Goal: Information Seeking & Learning: Check status

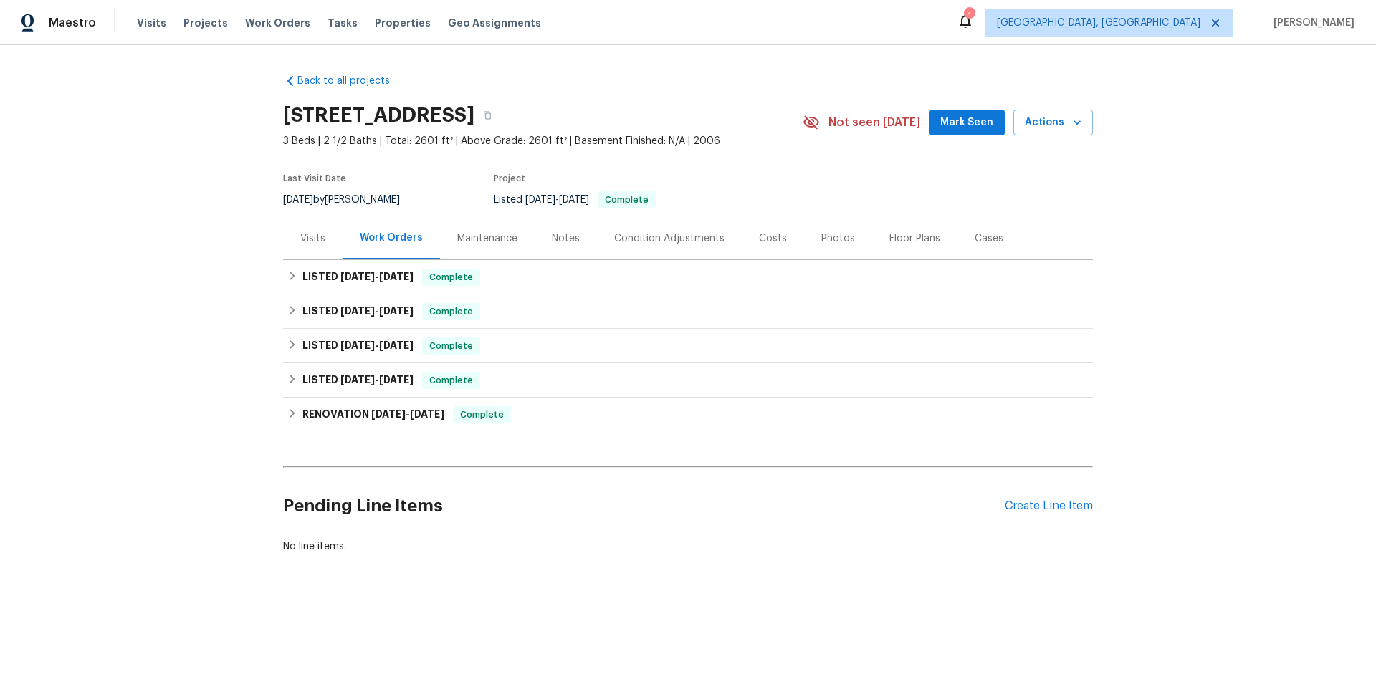
click at [304, 221] on div "Visits" at bounding box center [312, 238] width 59 height 42
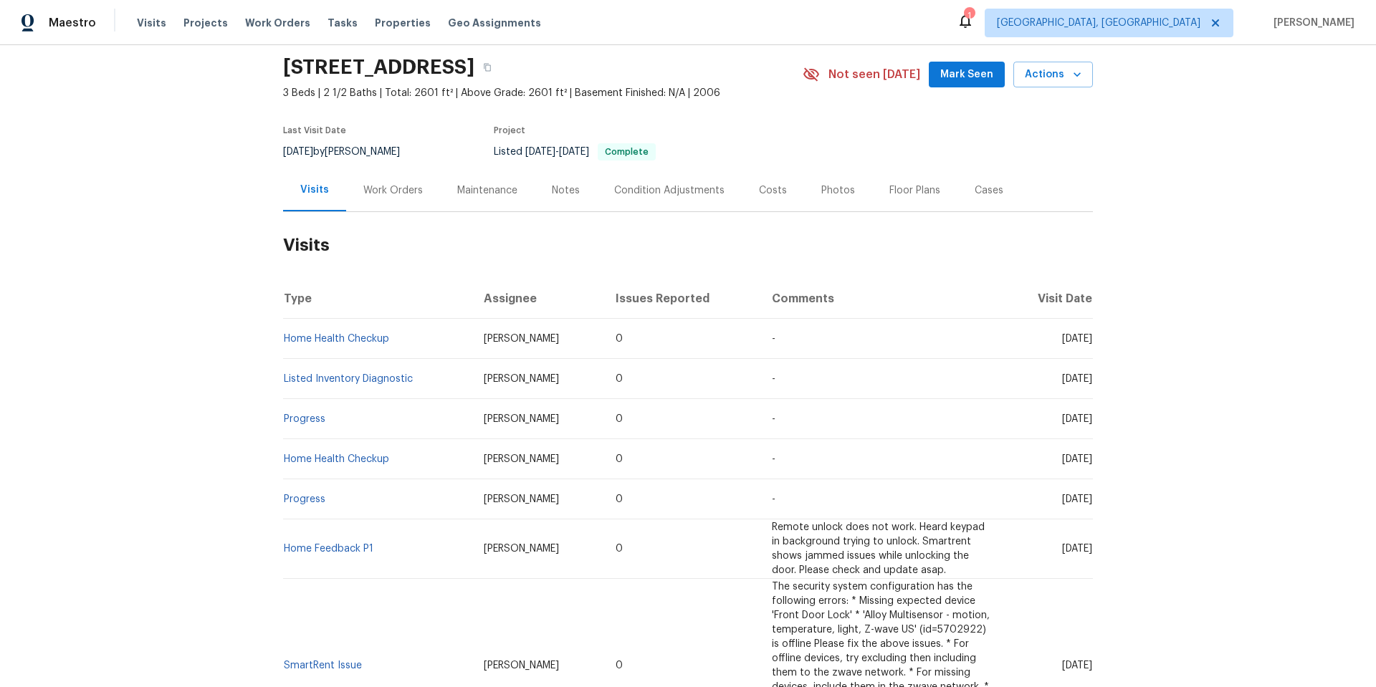
scroll to position [72, 0]
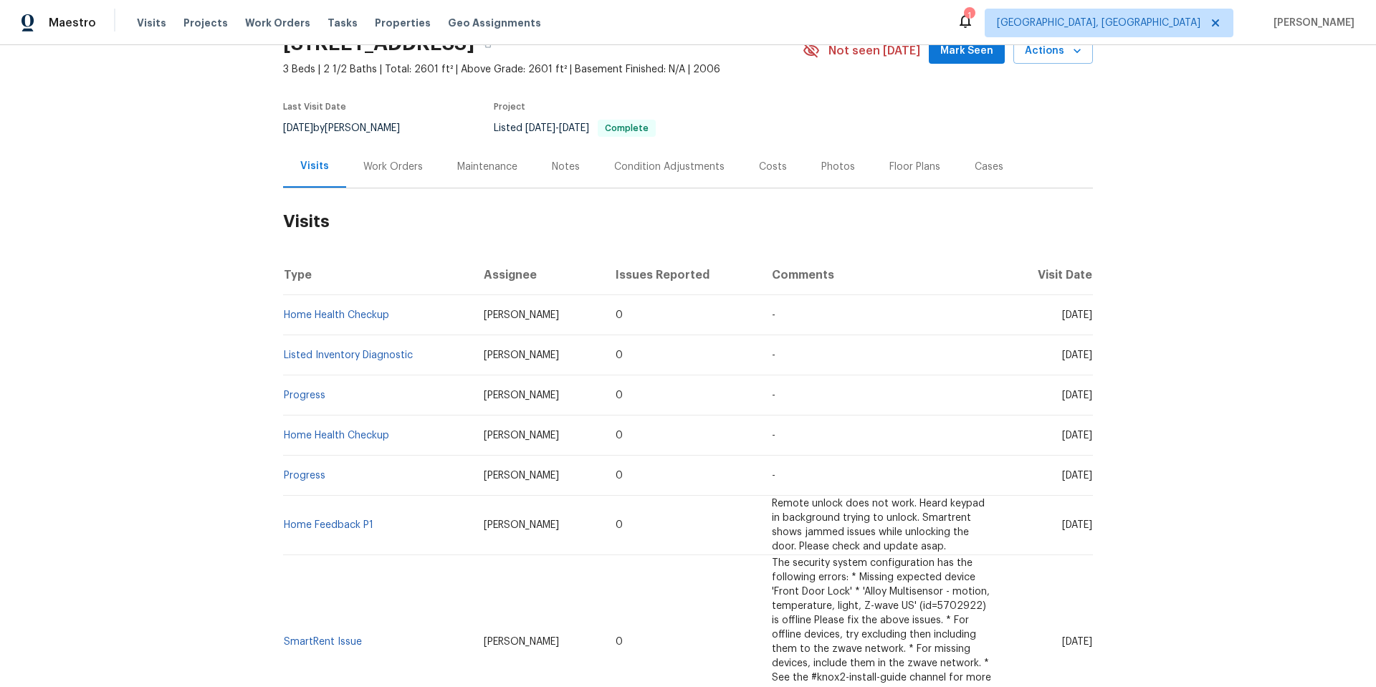
click at [342, 309] on td "Home Health Checkup" at bounding box center [377, 315] width 189 height 40
click at [349, 316] on link "Home Health Checkup" at bounding box center [336, 315] width 105 height 10
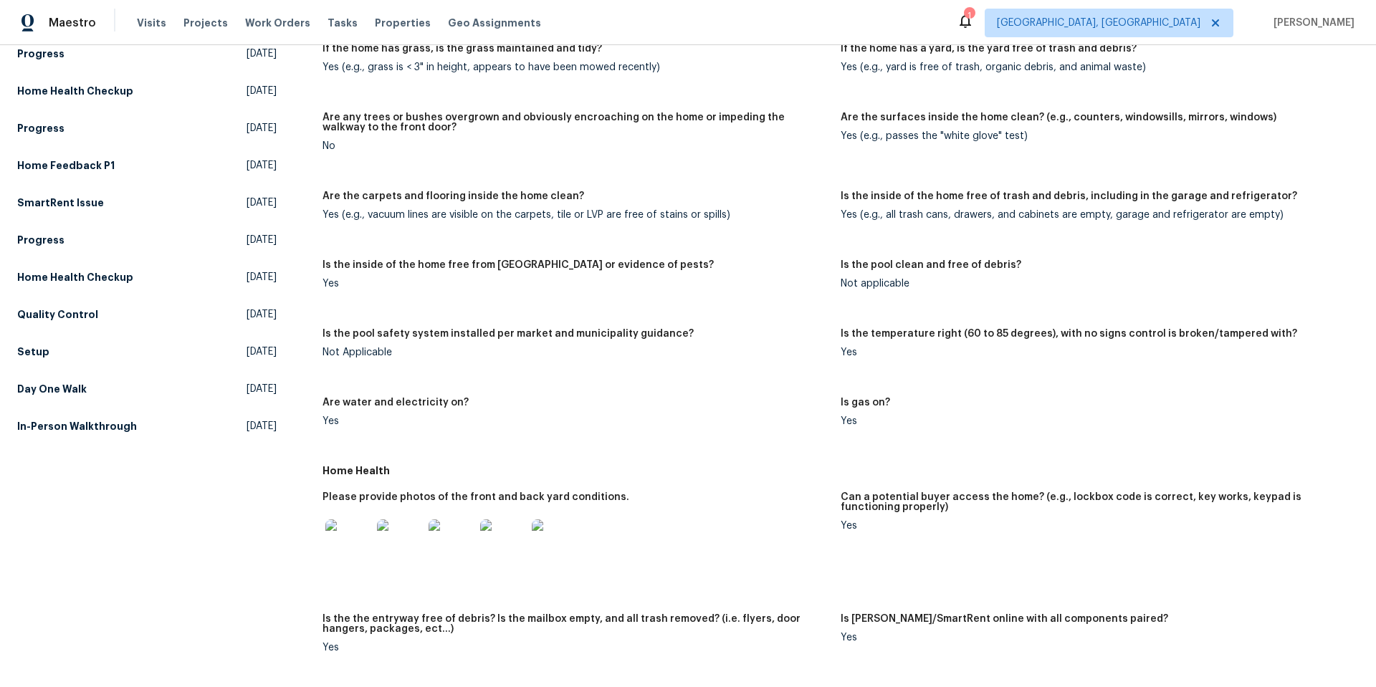
scroll to position [105, 0]
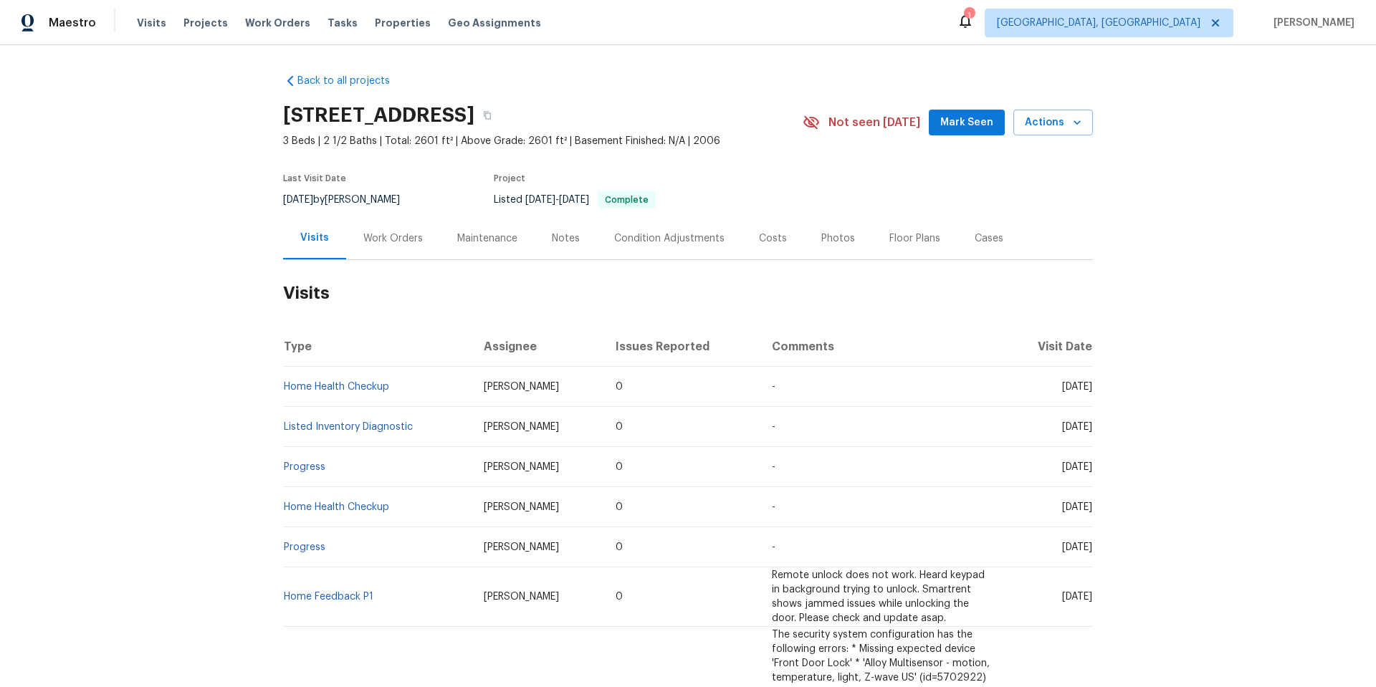
click at [555, 253] on div "Notes" at bounding box center [566, 238] width 62 height 42
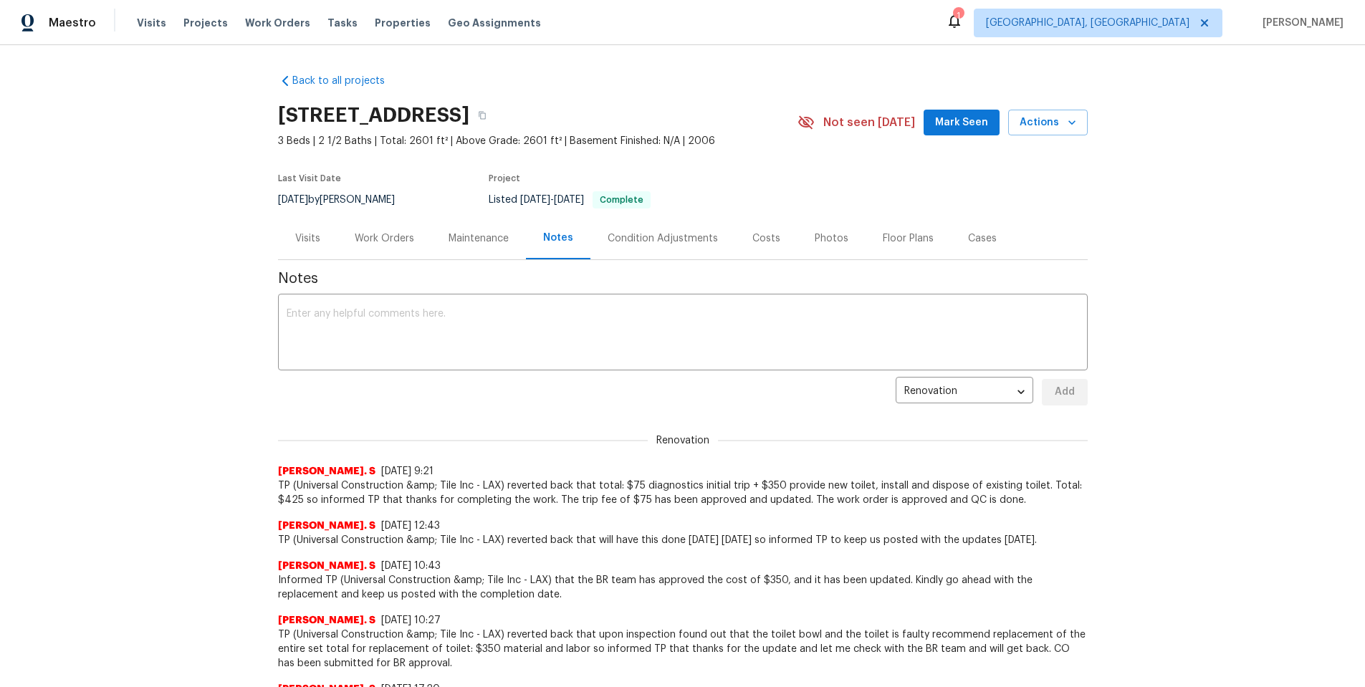
click at [307, 245] on div "Visits" at bounding box center [307, 238] width 25 height 14
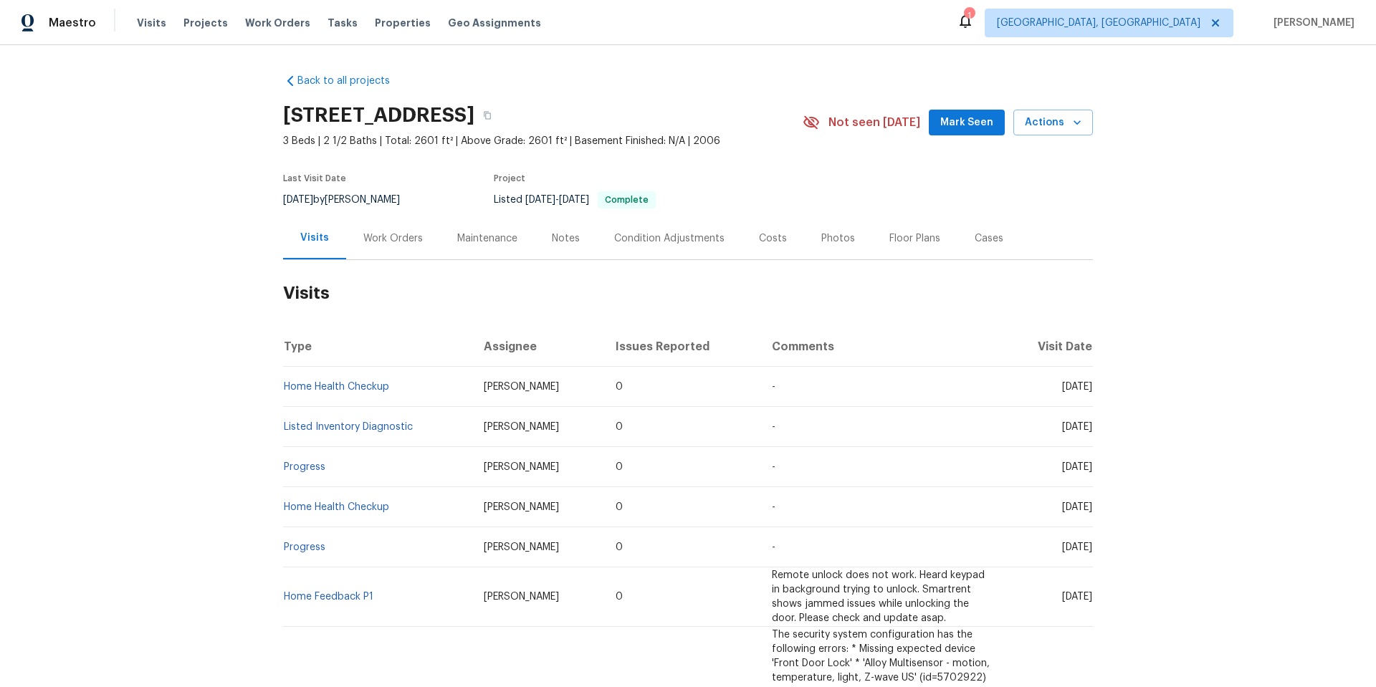
click at [393, 236] on div "Work Orders" at bounding box center [392, 238] width 59 height 14
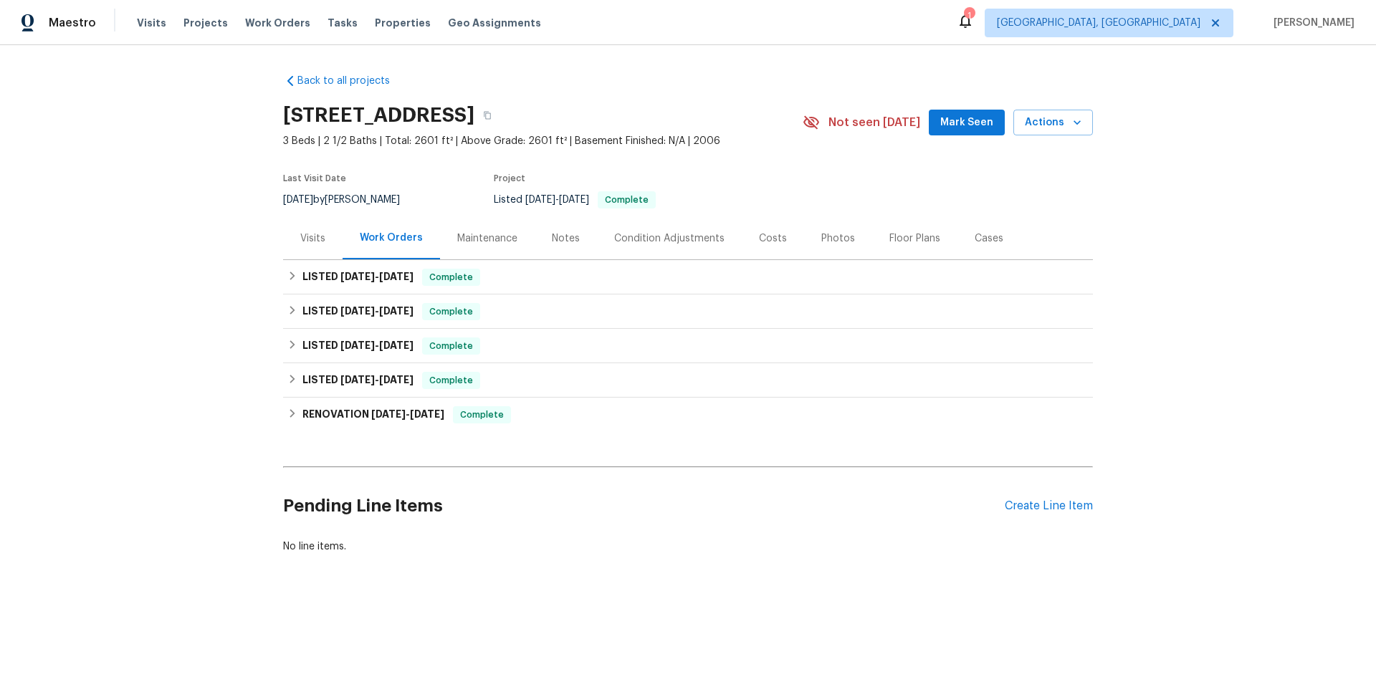
click at [459, 241] on div "Maintenance" at bounding box center [487, 238] width 60 height 14
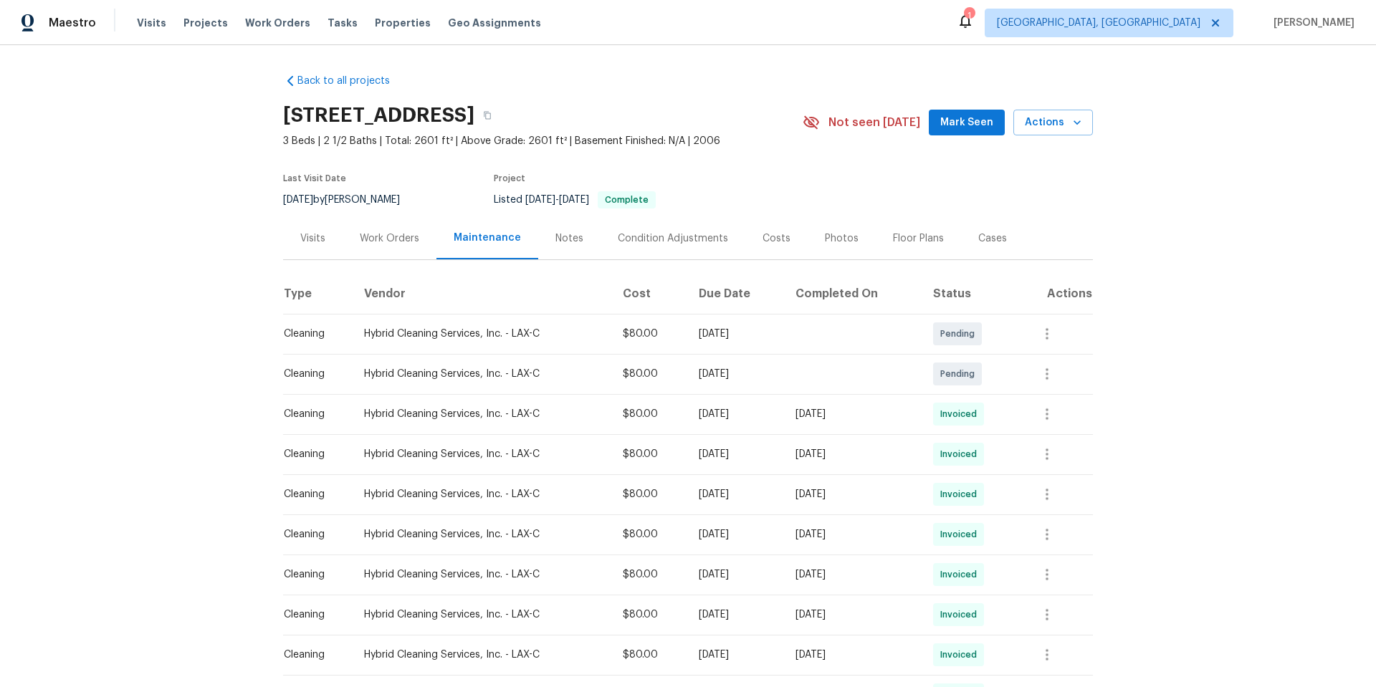
click at [372, 244] on div "Work Orders" at bounding box center [389, 238] width 59 height 14
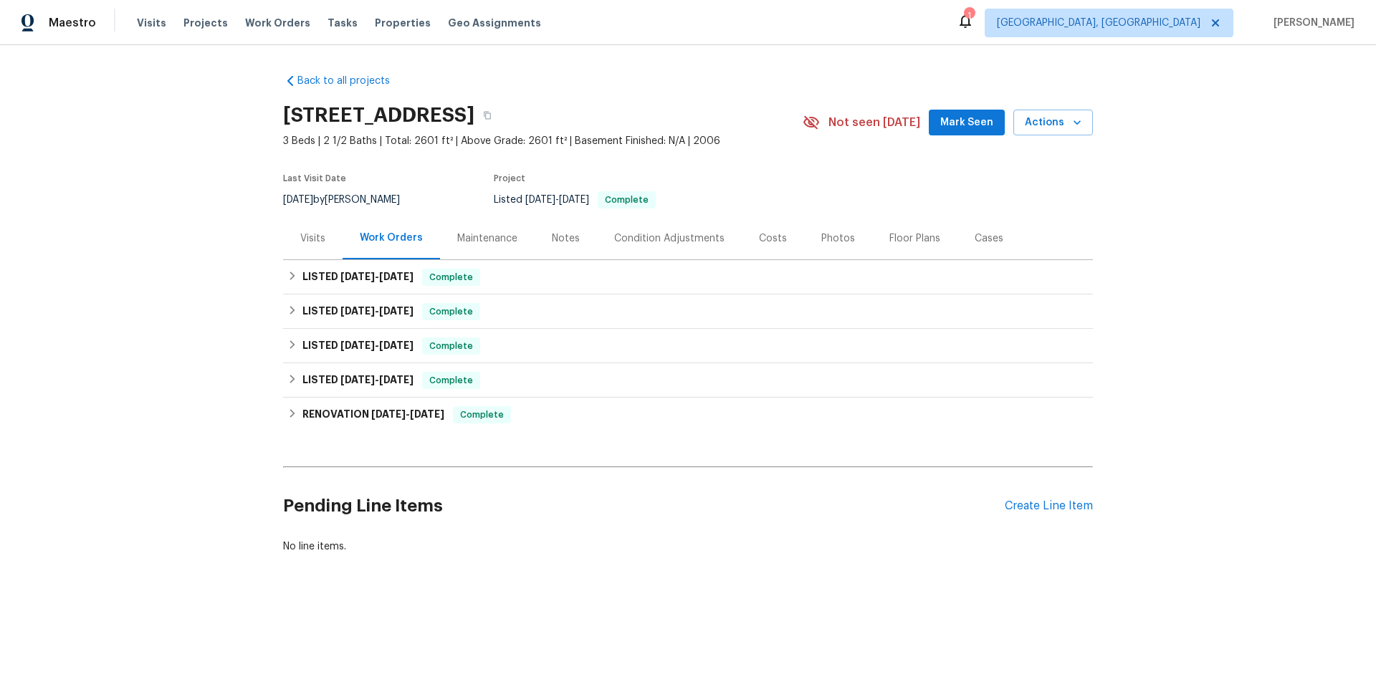
drag, startPoint x: 313, startPoint y: 233, endPoint x: 327, endPoint y: 215, distance: 22.9
click at [313, 231] on div "Visits" at bounding box center [312, 238] width 25 height 14
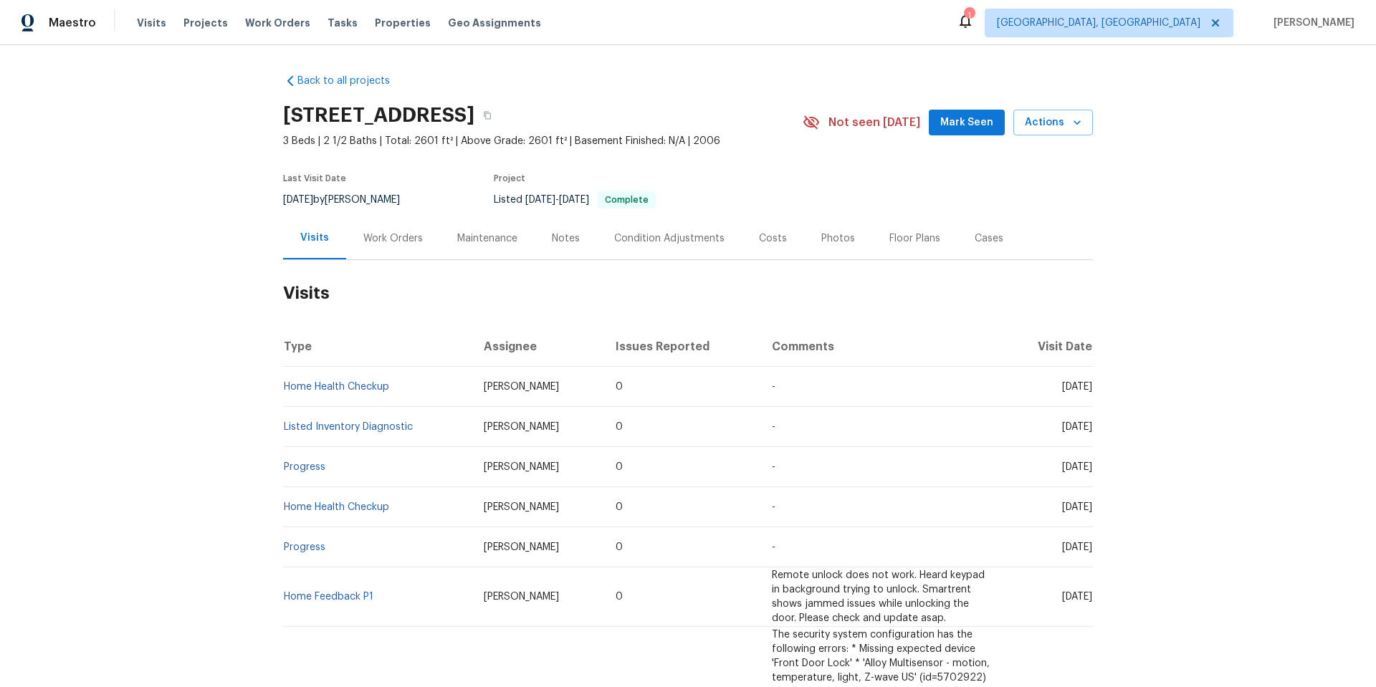
click at [349, 420] on td "Listed Inventory Diagnostic" at bounding box center [377, 427] width 189 height 40
click at [349, 430] on link "Listed Inventory Diagnostic" at bounding box center [348, 427] width 129 height 10
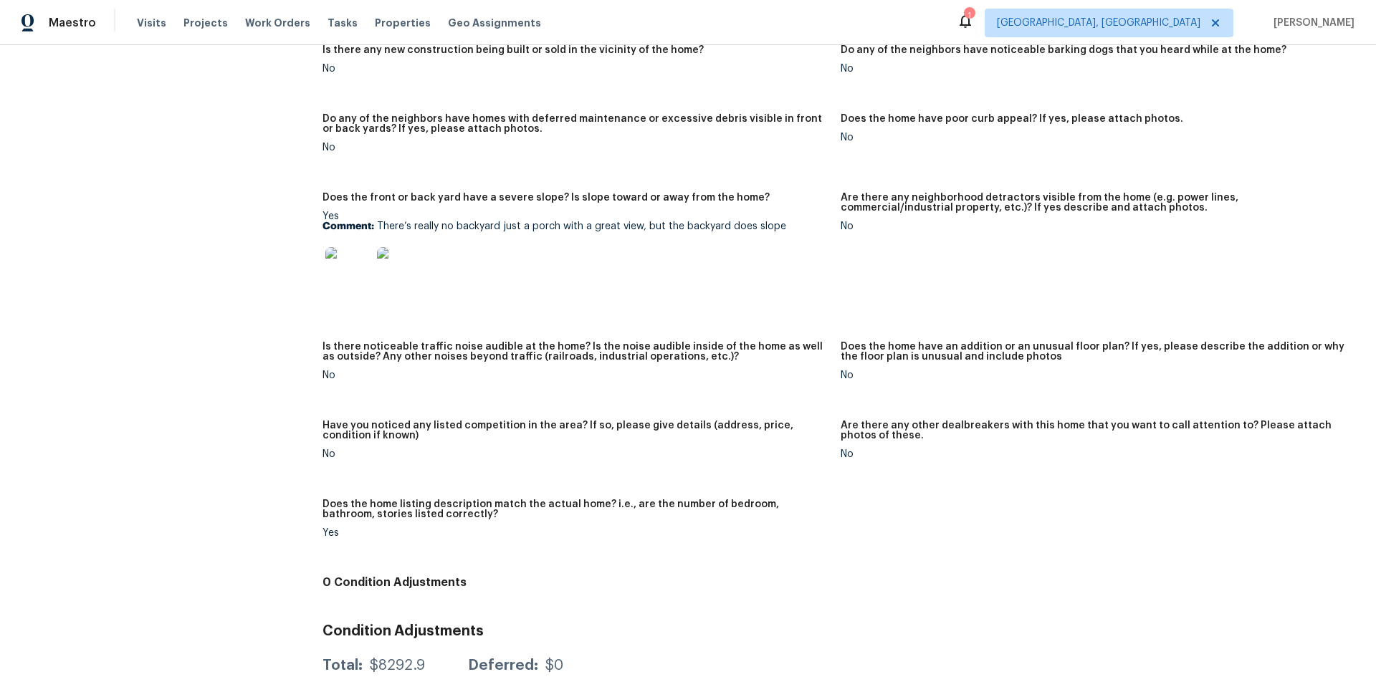
scroll to position [686, 0]
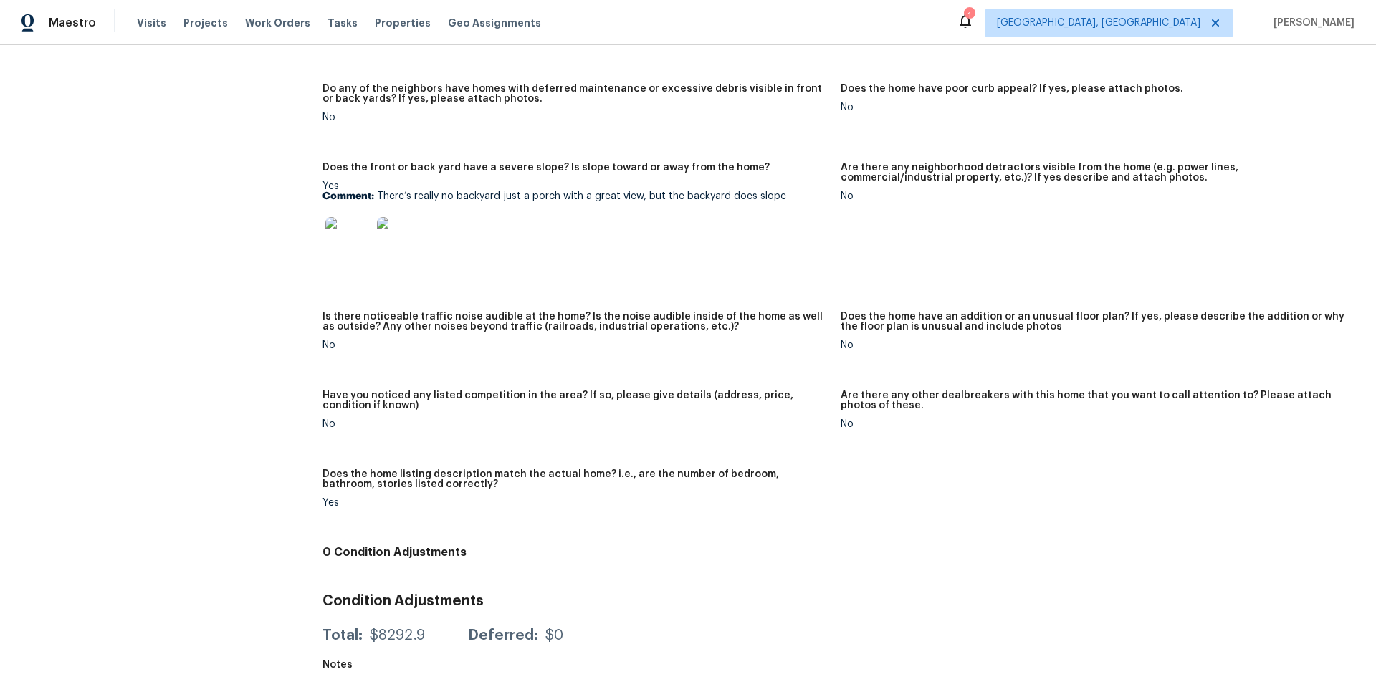
click at [697, 406] on div "Have you noticed any listed competition in the area? If so, please give details…" at bounding box center [575, 404] width 507 height 29
drag, startPoint x: 706, startPoint y: 382, endPoint x: 696, endPoint y: 327, distance: 56.2
click at [706, 379] on div "Is there any new construction being built or sold in the vicinity of the home? …" at bounding box center [840, 272] width 1036 height 533
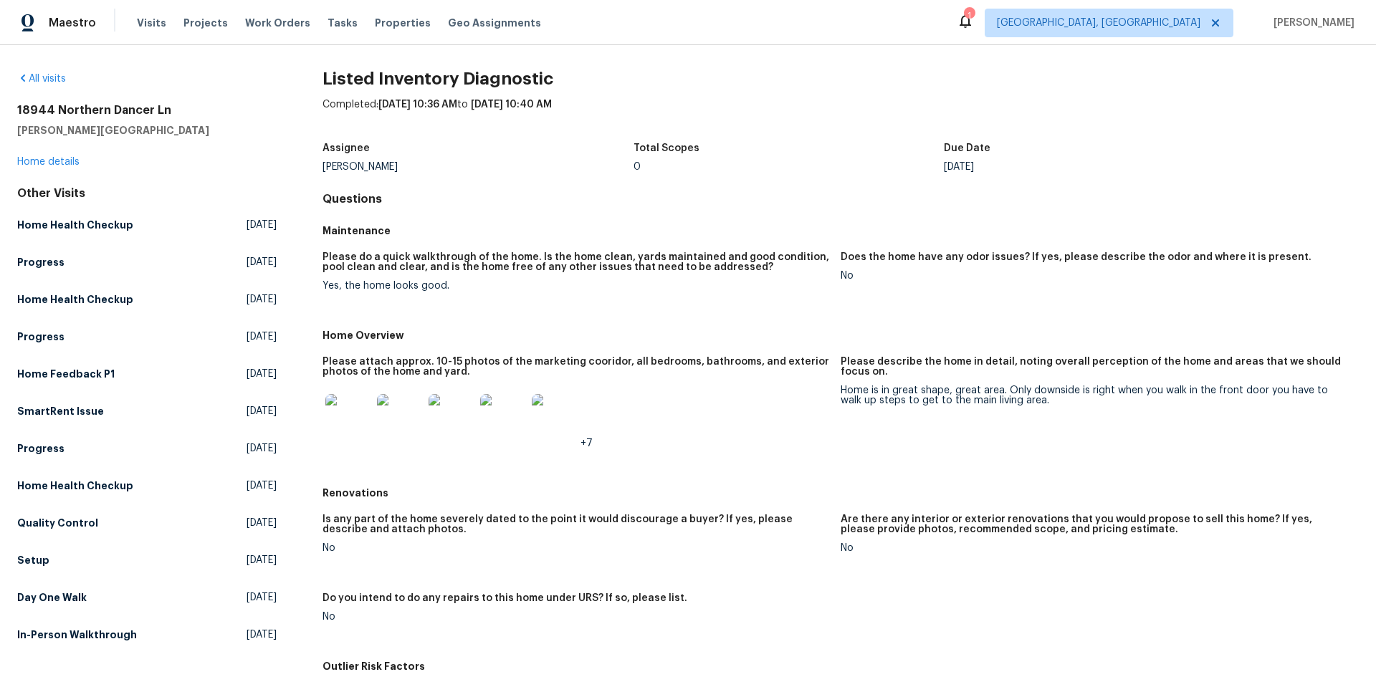
scroll to position [0, 0]
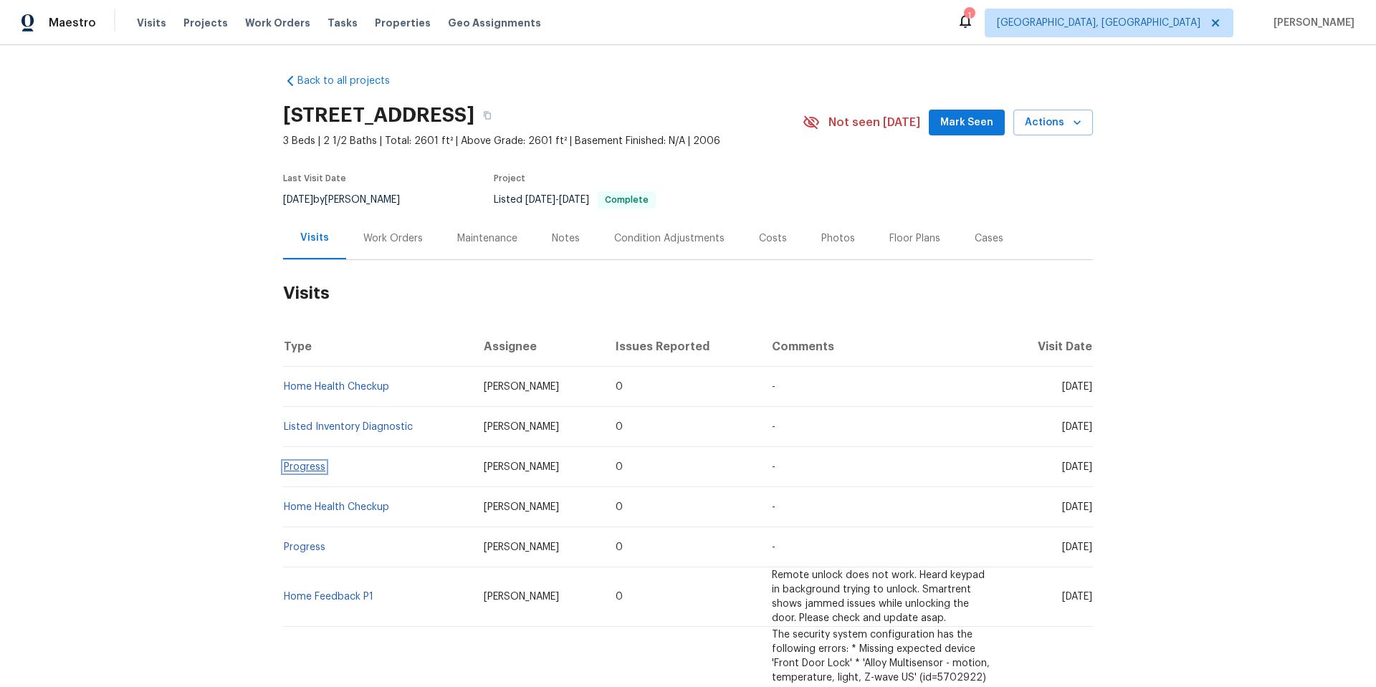
click at [317, 469] on link "Progress" at bounding box center [305, 467] width 42 height 10
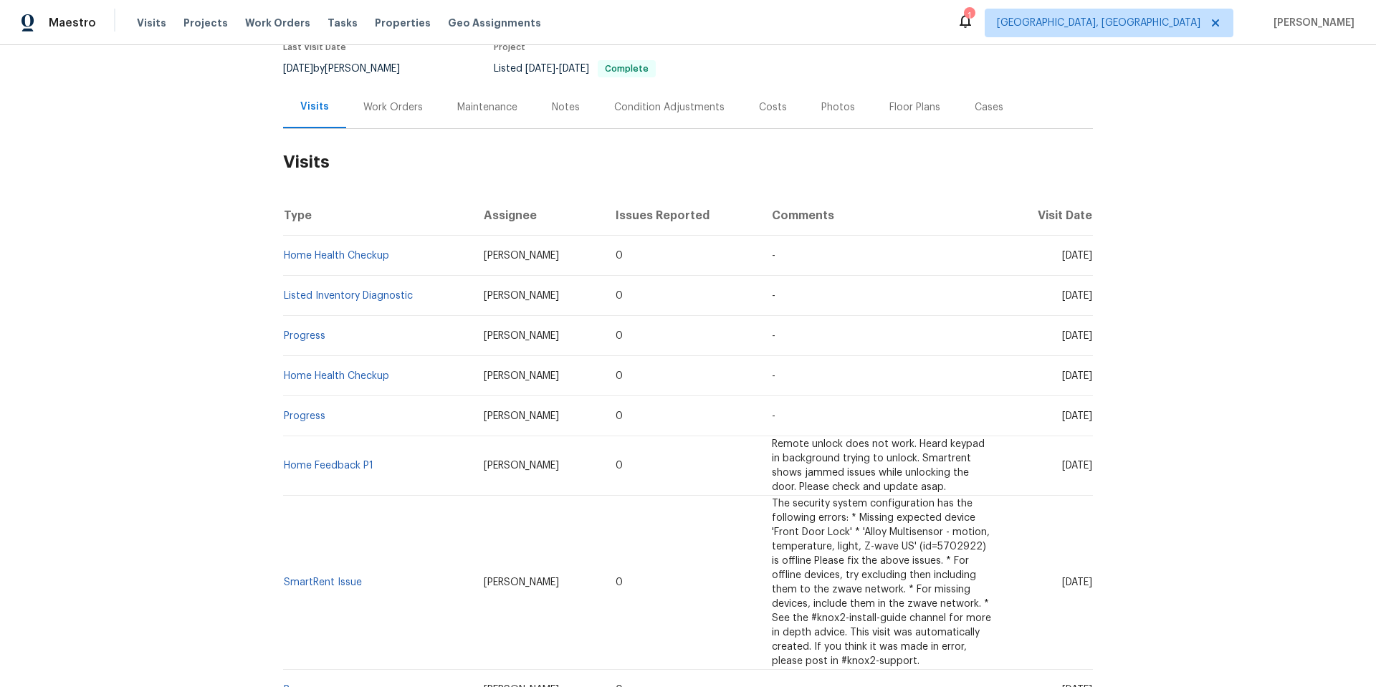
scroll to position [143, 0]
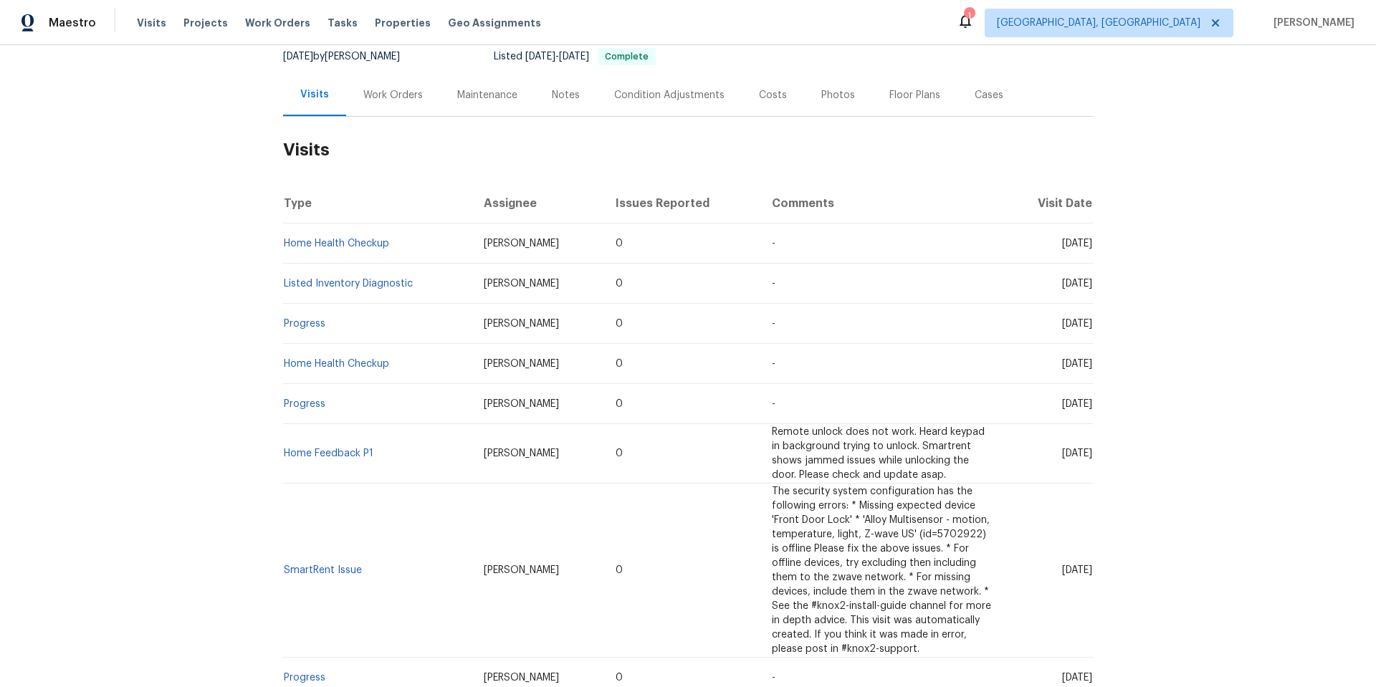
click at [321, 369] on td "Home Health Checkup" at bounding box center [377, 364] width 189 height 40
click at [335, 365] on link "Home Health Checkup" at bounding box center [336, 364] width 105 height 10
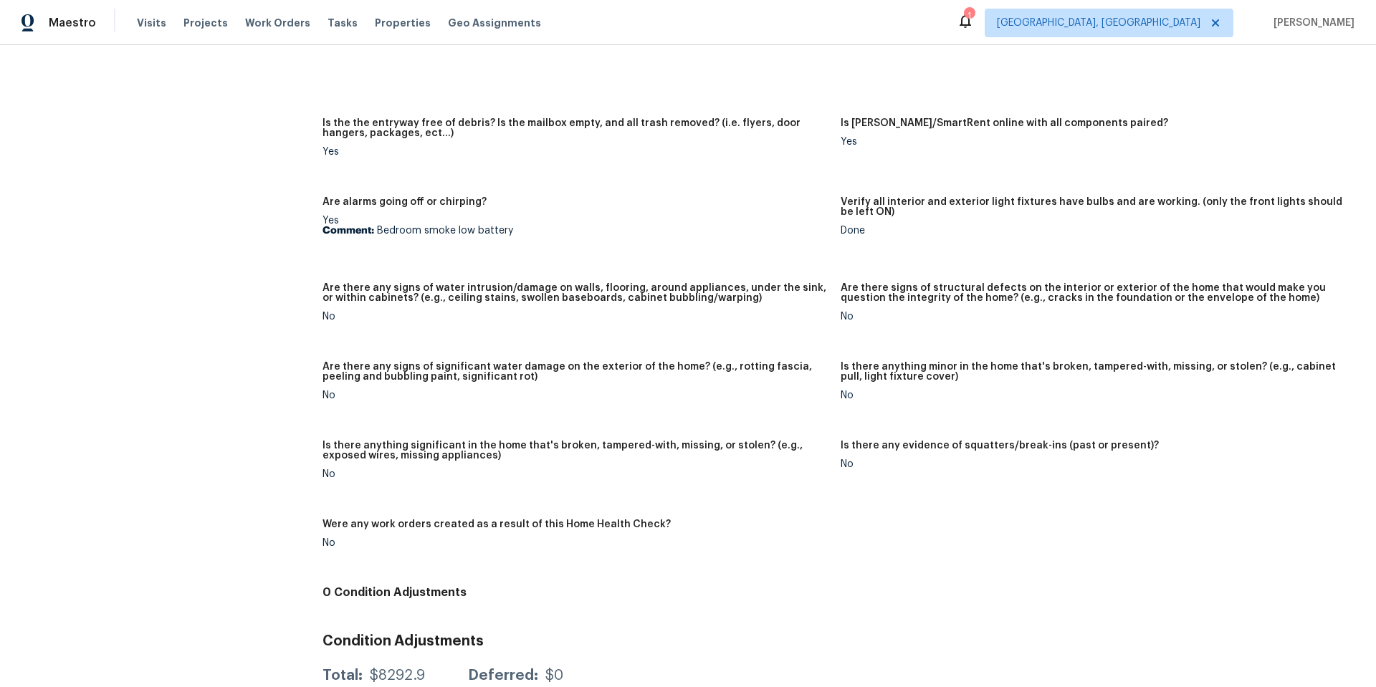
scroll to position [757, 0]
